Goal: Navigation & Orientation: Find specific page/section

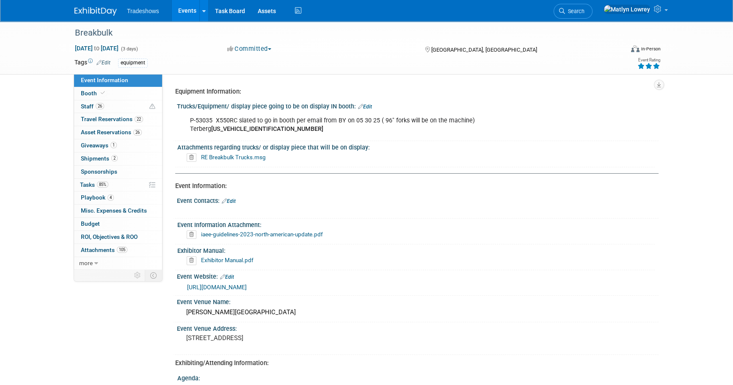
drag, startPoint x: 172, startPoint y: 8, endPoint x: 177, endPoint y: 8, distance: 4.3
click at [172, 8] on link "Events" at bounding box center [187, 10] width 31 height 21
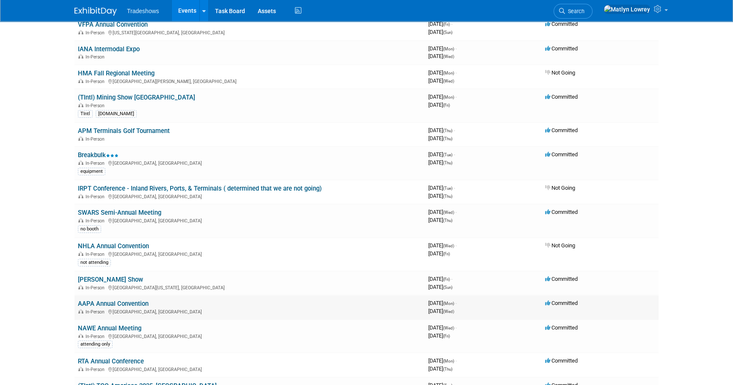
scroll to position [154, 0]
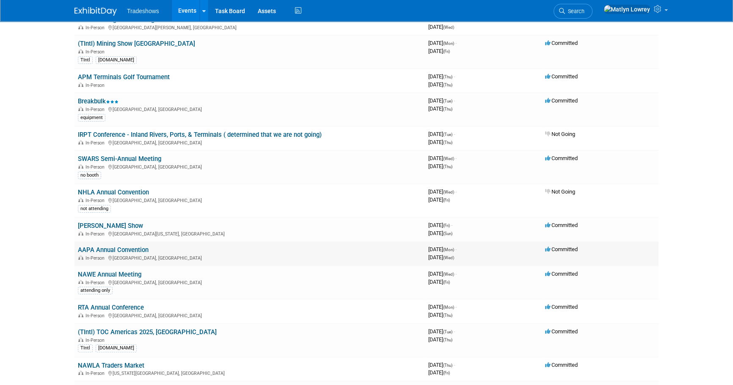
click at [112, 250] on link "AAPA Annual Convention" at bounding box center [113, 250] width 71 height 8
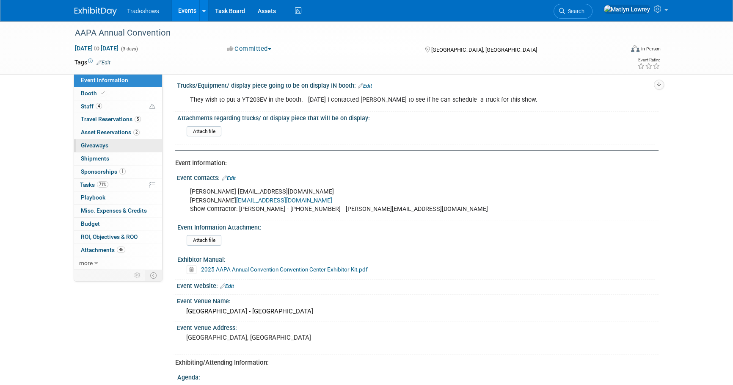
scroll to position [38, 0]
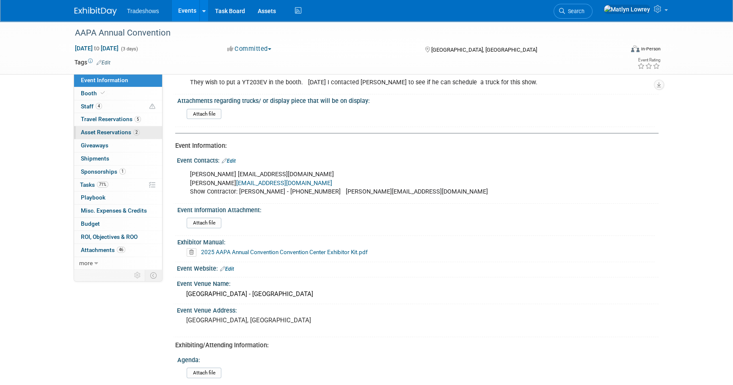
click at [82, 126] on link "2 Asset Reservations 2" at bounding box center [118, 132] width 88 height 13
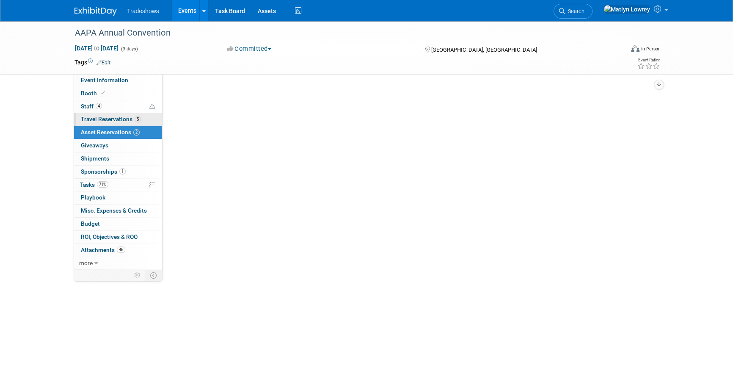
scroll to position [0, 0]
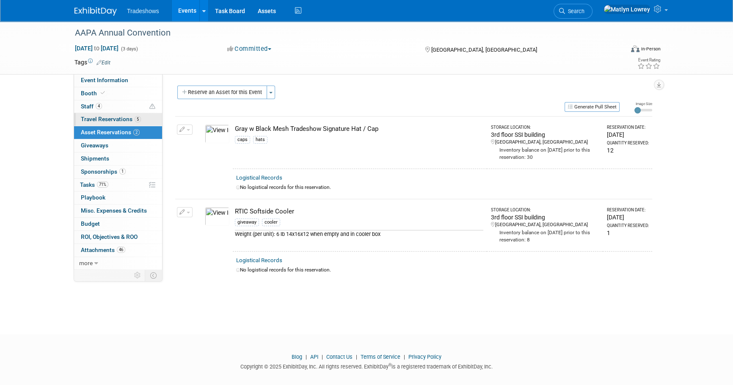
click at [83, 124] on link "5 Travel Reservations 5" at bounding box center [118, 119] width 88 height 13
